Goal: Complete application form: Complete application form

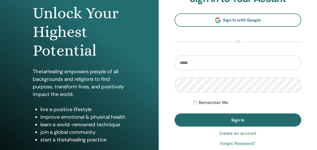
scroll to position [55, 0]
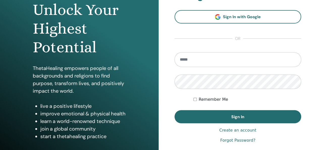
click at [231, 57] on input "email" at bounding box center [238, 59] width 127 height 15
click at [242, 128] on link "Create an account" at bounding box center [237, 130] width 37 height 6
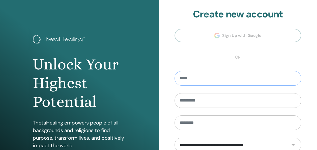
click at [233, 79] on input "email" at bounding box center [238, 78] width 127 height 15
click at [208, 79] on input "email" at bounding box center [238, 78] width 127 height 15
type input "**********"
type input "***"
type input "******"
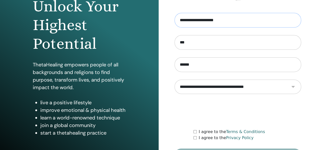
scroll to position [61, 0]
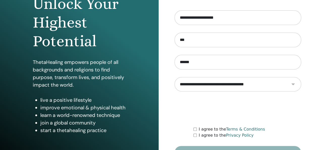
click at [292, 84] on select "**********" at bounding box center [238, 84] width 127 height 14
select select "***"
click at [175, 77] on select "**********" at bounding box center [238, 84] width 127 height 14
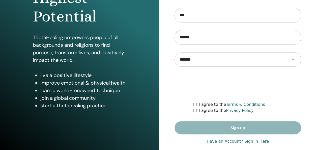
scroll to position [86, 0]
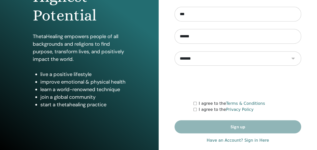
click at [193, 103] on form "**********" at bounding box center [238, 59] width 127 height 149
click at [195, 100] on div "I agree to the Terms & Conditions" at bounding box center [248, 103] width 108 height 6
click at [193, 102] on form "**********" at bounding box center [238, 59] width 127 height 149
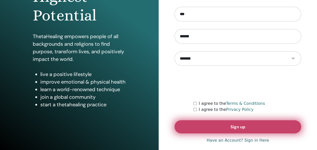
click at [222, 130] on button "Sign up" at bounding box center [238, 126] width 127 height 13
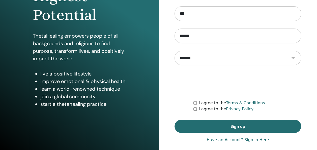
scroll to position [90, 0]
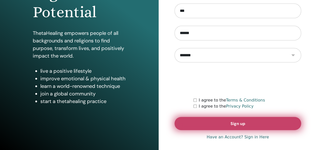
click at [234, 124] on span "Sign up" at bounding box center [238, 123] width 15 height 5
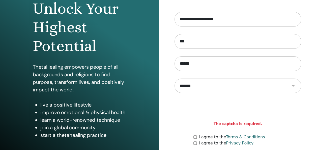
scroll to position [58, 0]
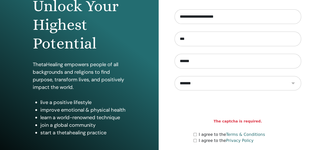
click at [194, 138] on div "I agree to the Privacy Policy" at bounding box center [248, 141] width 108 height 6
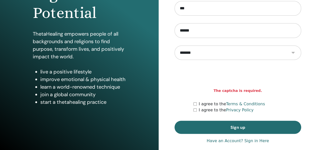
scroll to position [89, 0]
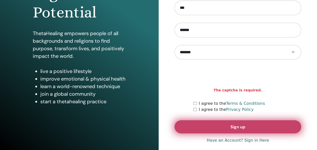
click at [270, 131] on button "Sign up" at bounding box center [238, 126] width 127 height 13
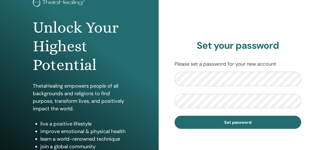
scroll to position [38, 0]
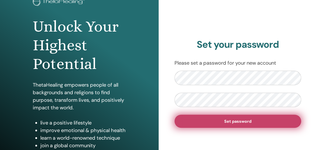
click at [240, 122] on span "Set password" at bounding box center [237, 121] width 27 height 5
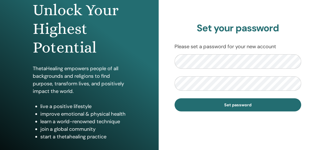
scroll to position [58, 0]
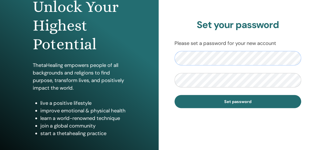
click at [169, 61] on div "Set your password Please set a password for your new account Set password" at bounding box center [238, 63] width 159 height 242
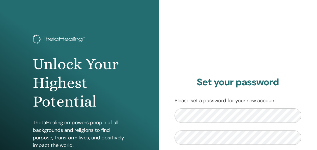
scroll to position [0, 0]
click at [193, 125] on form "Set password" at bounding box center [238, 137] width 127 height 57
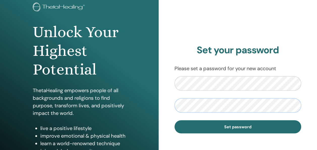
scroll to position [38, 0]
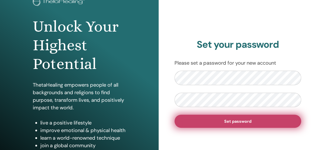
click at [271, 122] on button "Set password" at bounding box center [238, 121] width 127 height 13
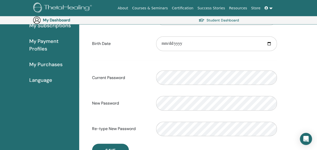
scroll to position [83, 0]
click at [189, 40] on input "date" at bounding box center [216, 43] width 121 height 15
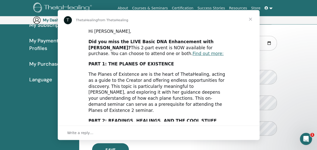
scroll to position [0, 0]
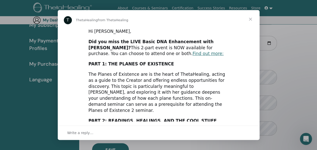
click at [250, 19] on span "Close" at bounding box center [251, 19] width 18 height 18
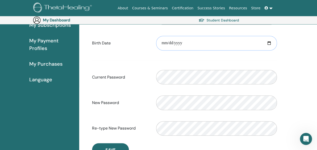
click at [162, 43] on input "date" at bounding box center [216, 43] width 121 height 15
click at [164, 41] on input "date" at bounding box center [216, 43] width 121 height 15
type input "**********"
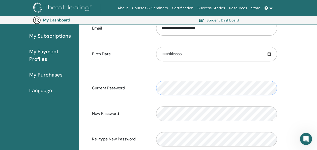
scroll to position [77, 0]
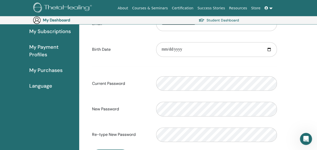
click at [316, 56] on div "**********" at bounding box center [198, 101] width 238 height 248
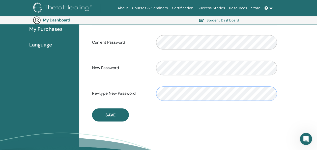
scroll to position [121, 0]
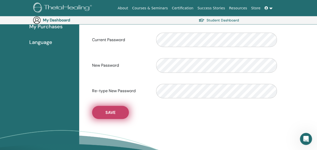
click at [120, 113] on button "Save" at bounding box center [110, 112] width 37 height 13
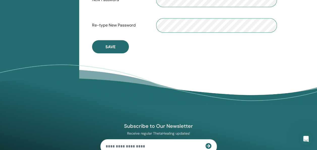
scroll to position [181, 0]
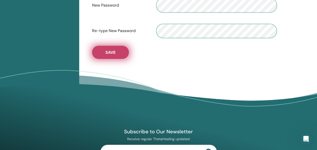
click at [114, 50] on span "Save" at bounding box center [111, 52] width 10 height 5
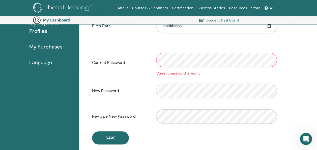
scroll to position [99, 0]
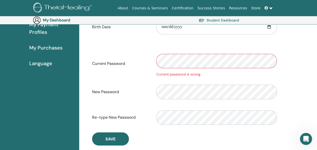
click at [137, 61] on div "Current Password Current password is wrong" at bounding box center [184, 63] width 193 height 27
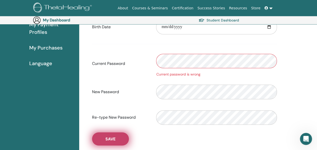
click at [114, 138] on span "Save" at bounding box center [111, 138] width 10 height 5
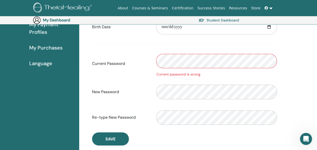
click at [147, 70] on div "Current Password Current password is wrong" at bounding box center [184, 63] width 193 height 27
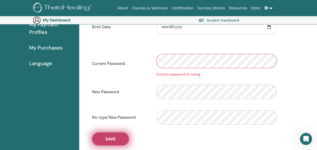
click at [113, 141] on span "Save" at bounding box center [111, 138] width 10 height 5
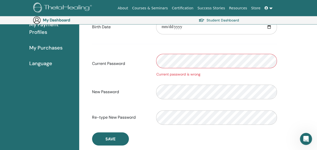
click at [151, 61] on div "Current Password Current password is wrong" at bounding box center [184, 63] width 193 height 27
click at [151, 61] on label "Current Password" at bounding box center [120, 64] width 64 height 10
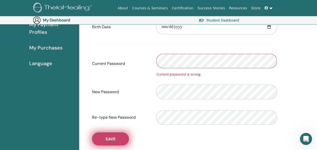
click at [118, 137] on button "Save" at bounding box center [110, 138] width 37 height 13
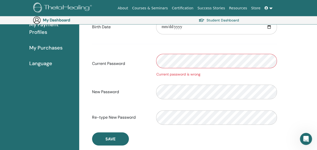
click at [146, 67] on div "Current Password Current password is wrong" at bounding box center [184, 63] width 193 height 27
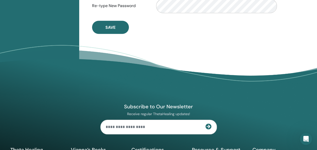
scroll to position [0, 0]
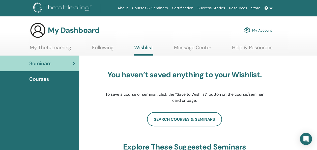
click at [56, 47] on link "My ThetaLearning" at bounding box center [50, 49] width 41 height 10
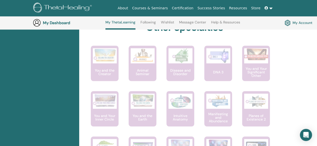
scroll to position [263, 0]
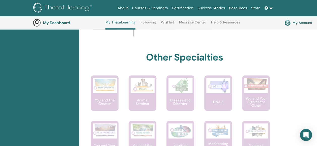
click at [130, 6] on link "About" at bounding box center [123, 8] width 14 height 9
